Goal: Task Accomplishment & Management: Use online tool/utility

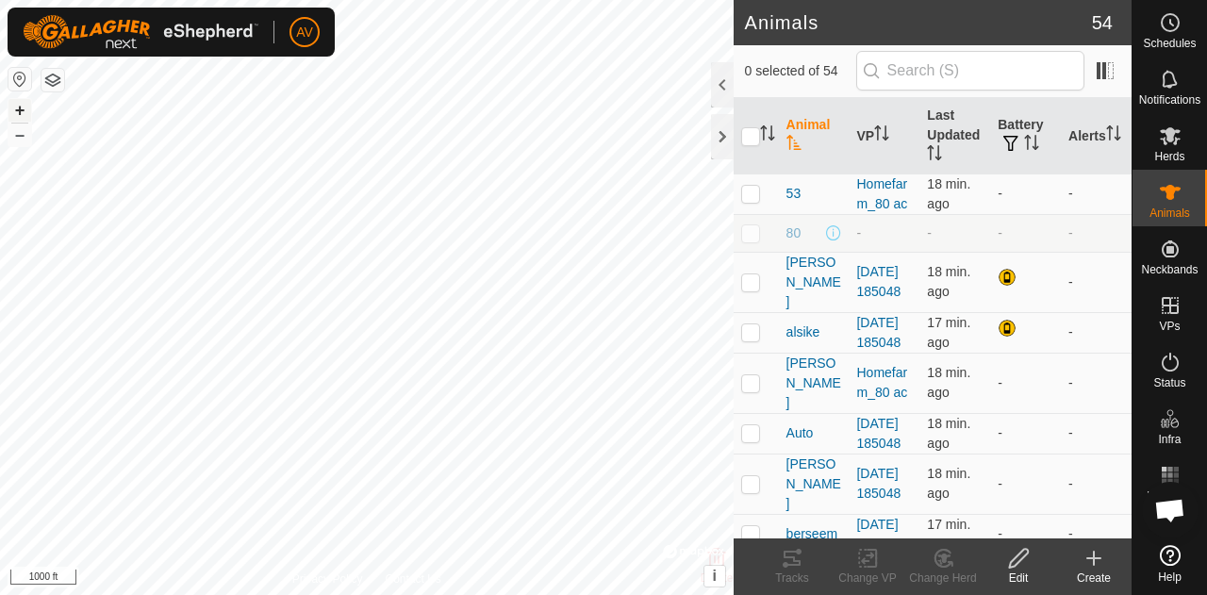
click at [28, 108] on button "+" at bounding box center [19, 110] width 23 height 23
click at [18, 105] on button "+" at bounding box center [19, 110] width 23 height 23
click at [1166, 146] on icon at bounding box center [1170, 135] width 23 height 23
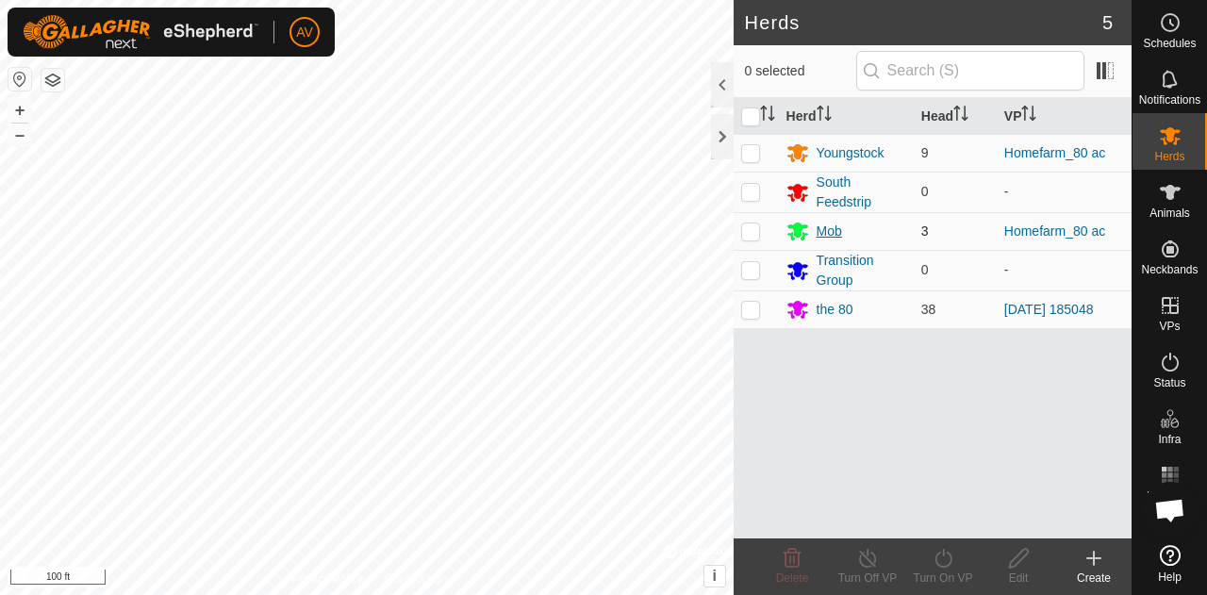
click at [814, 228] on div "Mob" at bounding box center [847, 231] width 120 height 23
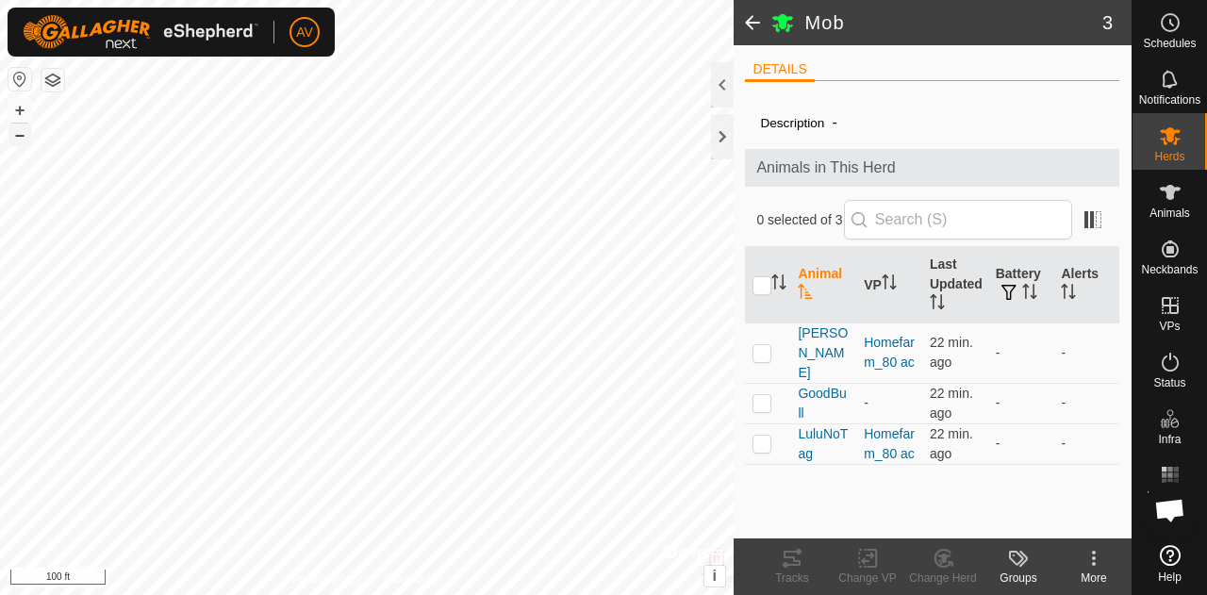
click at [21, 141] on button "–" at bounding box center [19, 135] width 23 height 23
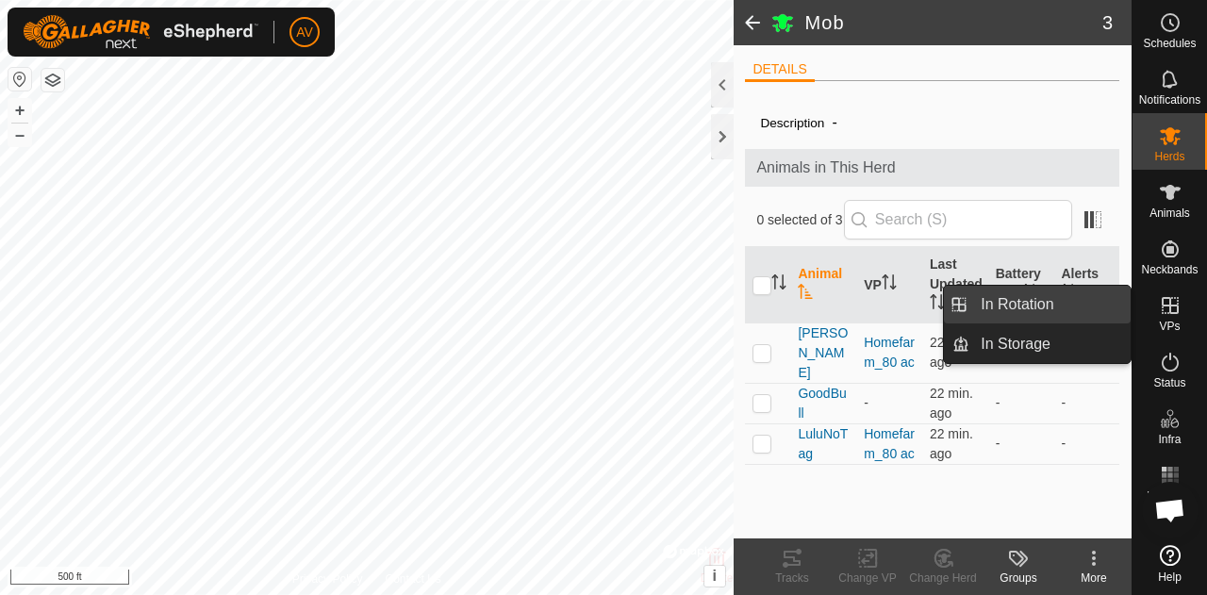
click at [1045, 319] on link "In Rotation" at bounding box center [1050, 305] width 161 height 38
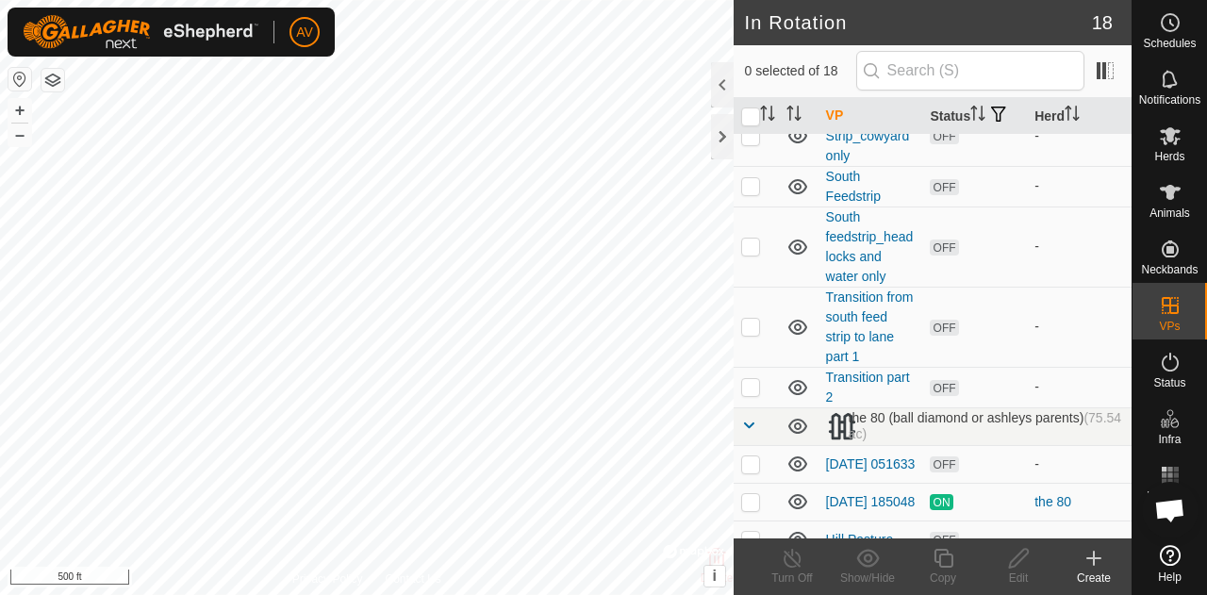
scroll to position [577, 0]
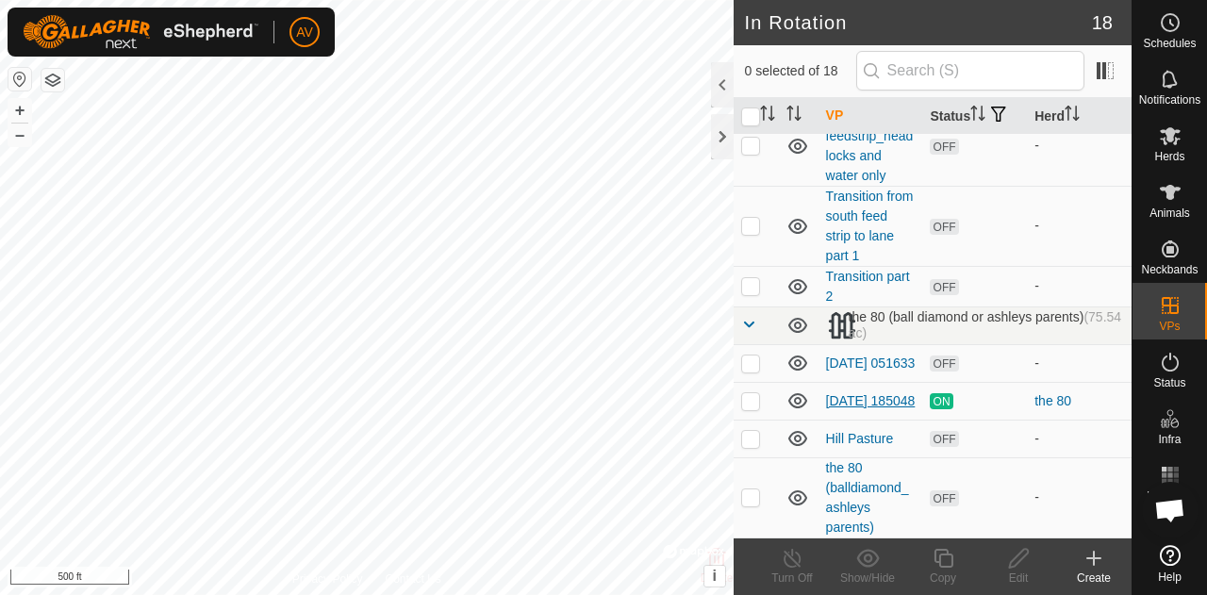
click at [839, 397] on link "[DATE] 185048" at bounding box center [871, 400] width 90 height 15
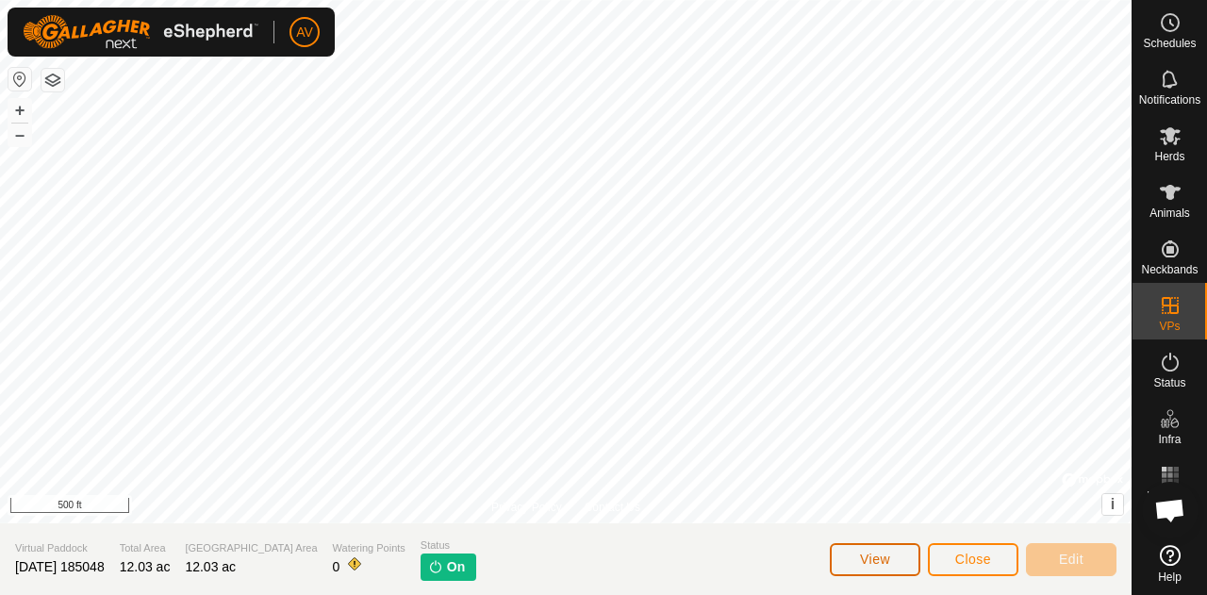
click at [877, 555] on span "View" at bounding box center [875, 559] width 30 height 15
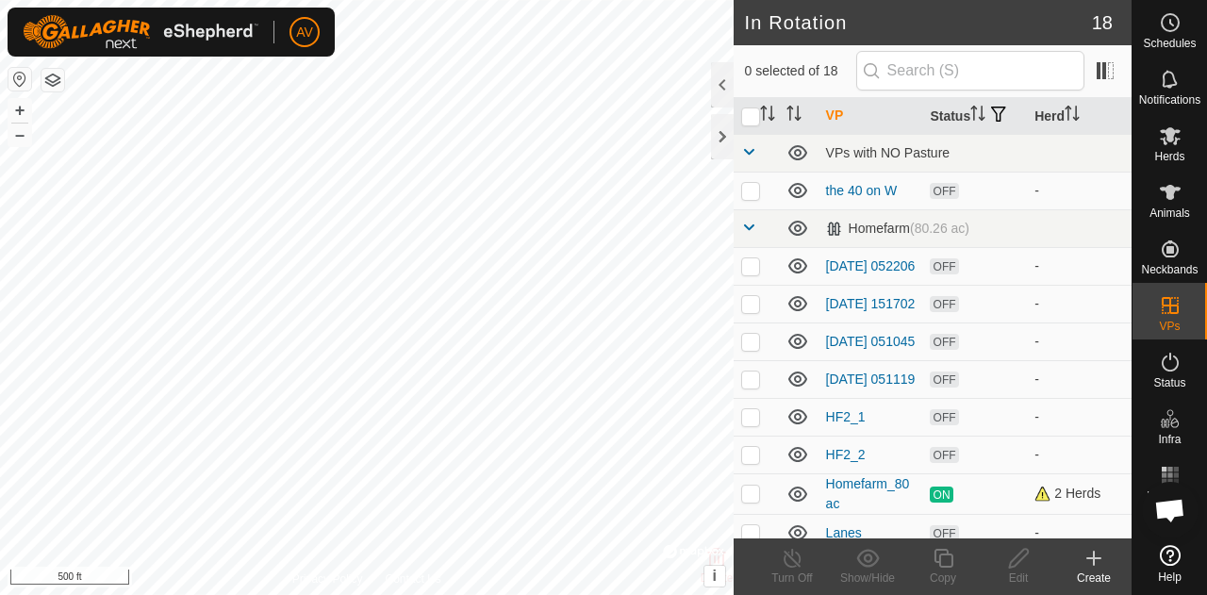
click at [1093, 574] on div "Create" at bounding box center [1093, 578] width 75 height 17
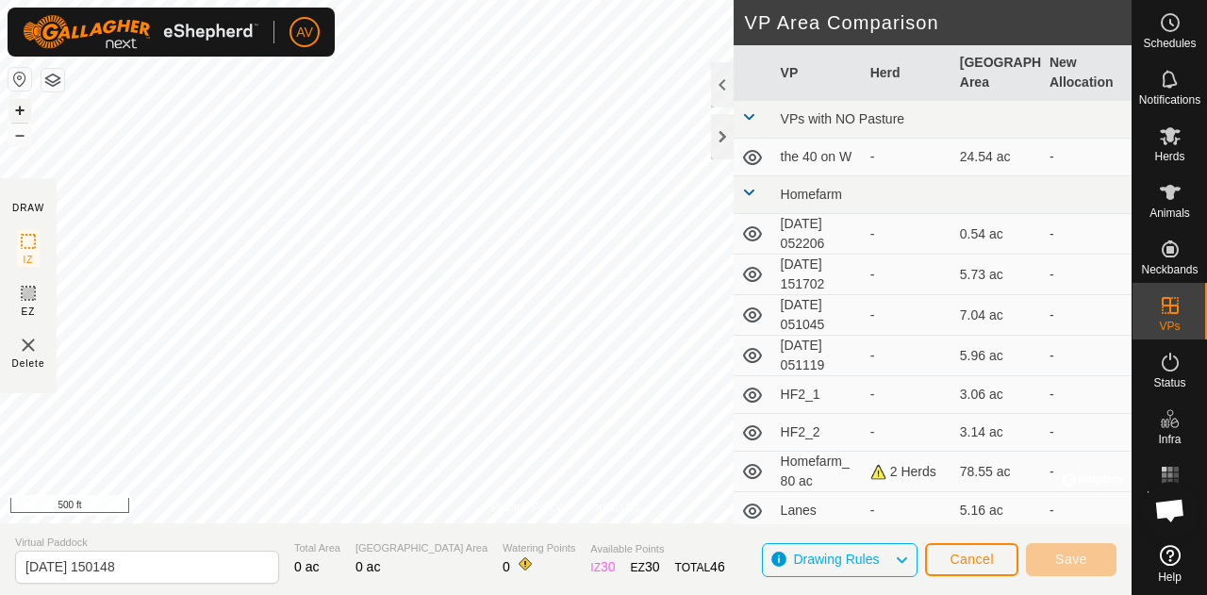
click at [22, 107] on button "+" at bounding box center [19, 110] width 23 height 23
